Goal: Information Seeking & Learning: Learn about a topic

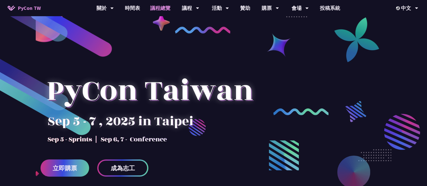
click at [163, 11] on link "議程總覽" at bounding box center [160, 8] width 30 height 16
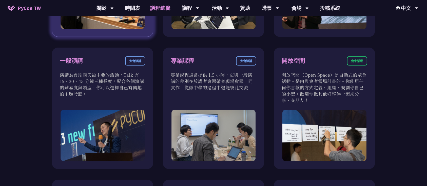
scroll to position [270, 0]
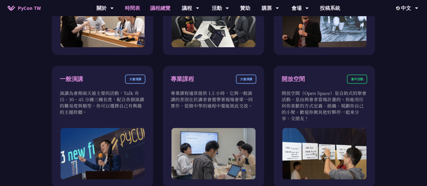
click at [135, 9] on link "時間表" at bounding box center [132, 8] width 25 height 16
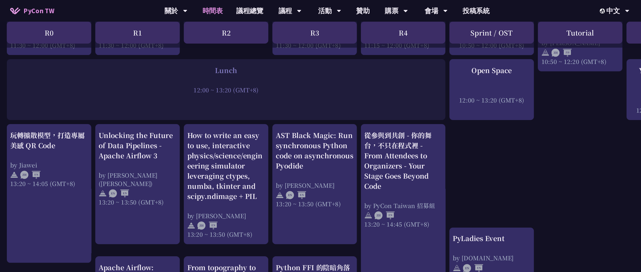
scroll to position [371, 0]
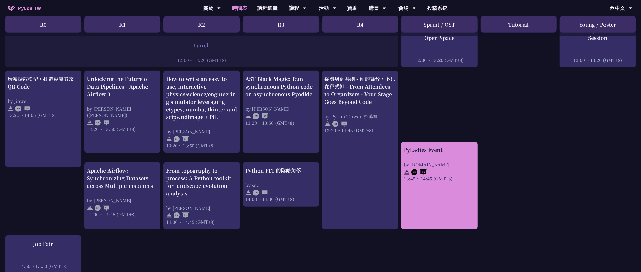
click at [427, 179] on link "PyLadies Event by [DOMAIN_NAME] 13:45 ~ 14:45 (GMT+8)" at bounding box center [439, 185] width 71 height 79
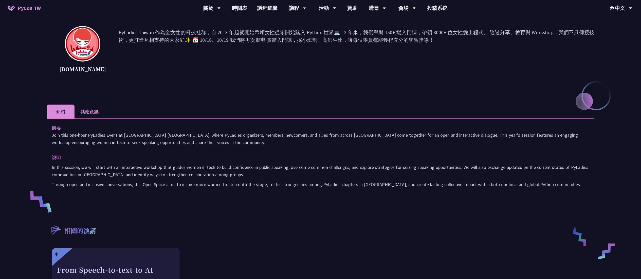
scroll to position [51, 0]
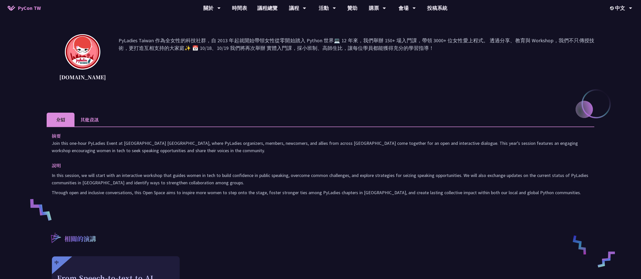
click at [93, 118] on li "其他資訊" at bounding box center [89, 120] width 30 height 14
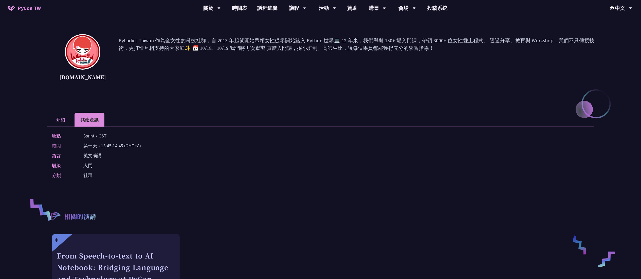
drag, startPoint x: 116, startPoint y: 134, endPoint x: 73, endPoint y: 139, distance: 43.1
click at [73, 139] on div "地點 Sprint / OST" at bounding box center [319, 135] width 535 height 7
click at [267, 10] on link "議程總覽" at bounding box center [267, 8] width 30 height 16
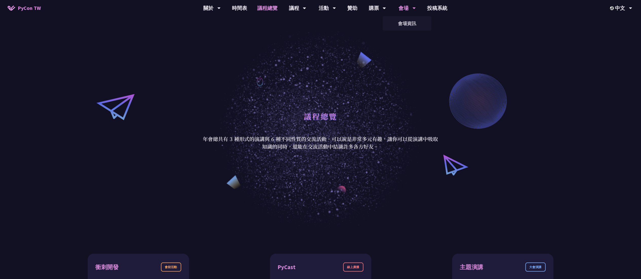
click at [409, 10] on div "會場" at bounding box center [406, 8] width 17 height 16
click at [406, 21] on link "會場資訊" at bounding box center [406, 23] width 49 height 12
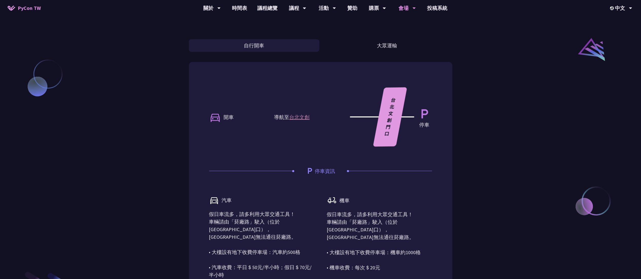
scroll to position [405, 0]
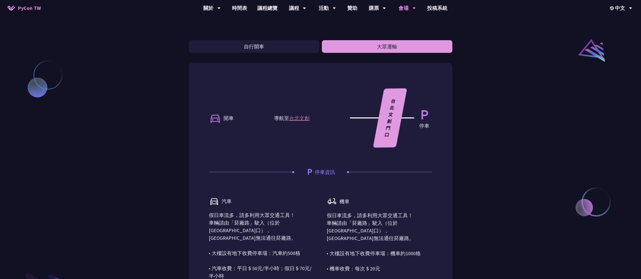
click at [378, 46] on button "大眾運輸" at bounding box center [387, 46] width 130 height 13
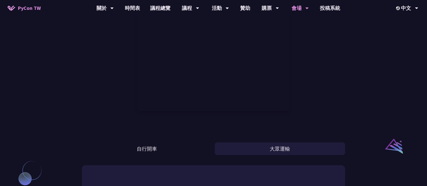
scroll to position [304, 0]
click at [341, 86] on div at bounding box center [213, 53] width 263 height 134
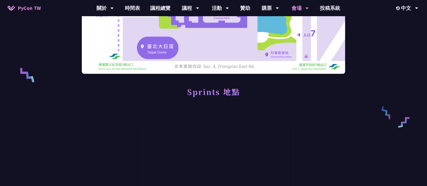
scroll to position [169, 0]
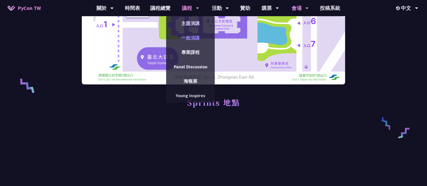
click at [189, 36] on link "一般演講" at bounding box center [190, 38] width 49 height 12
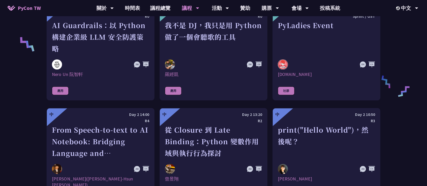
scroll to position [371, 0]
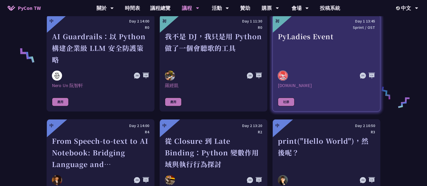
click at [320, 60] on div "PyLadies Event" at bounding box center [326, 48] width 97 height 35
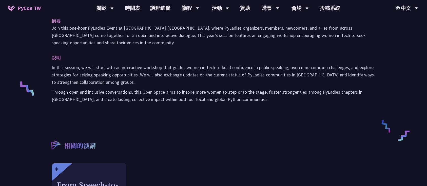
scroll to position [101, 0]
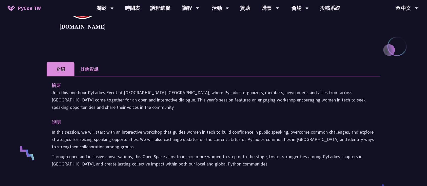
click at [95, 64] on li "其他資訊" at bounding box center [89, 69] width 30 height 14
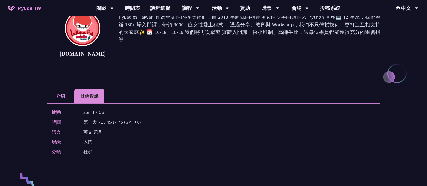
scroll to position [67, 0]
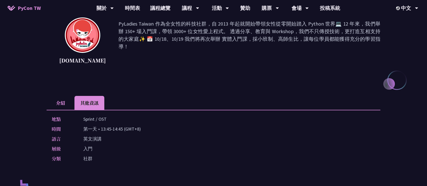
click at [49, 92] on div "PyLadies Event [DOMAIN_NAME] PyLadies Taiwan 作為全女性的科技社群，自 [DATE]起就開始帶領女性從零開始踏入 …" at bounding box center [214, 147] width 334 height 379
click at [60, 98] on li "介紹" at bounding box center [61, 103] width 28 height 14
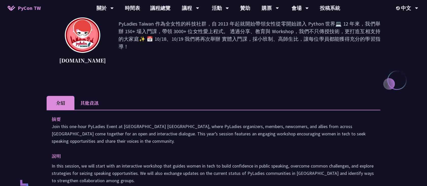
click at [90, 99] on li "其他資訊" at bounding box center [89, 103] width 30 height 14
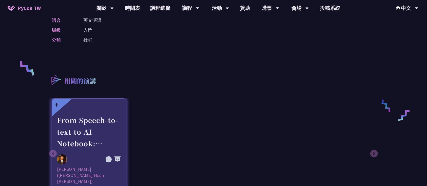
scroll to position [169, 0]
